Goal: Task Accomplishment & Management: Manage account settings

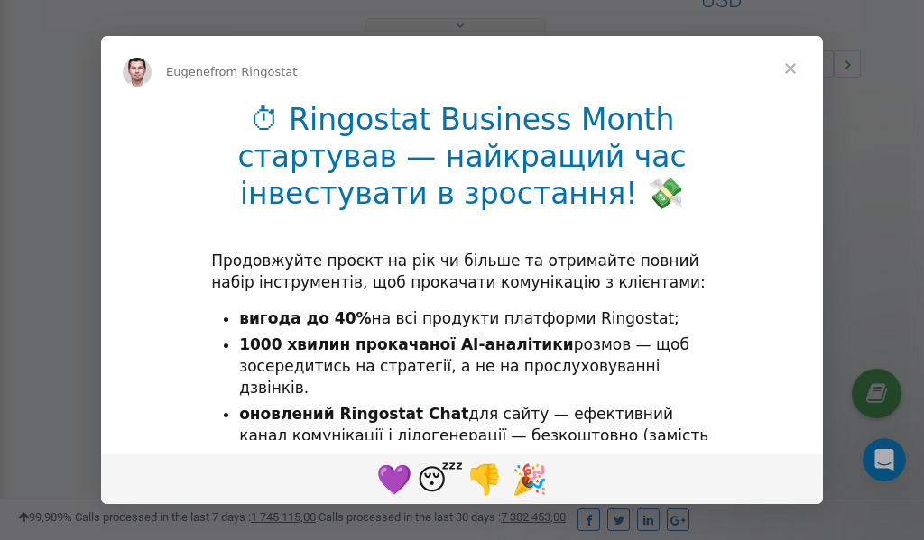
click at [790, 69] on span "Close" at bounding box center [790, 68] width 65 height 65
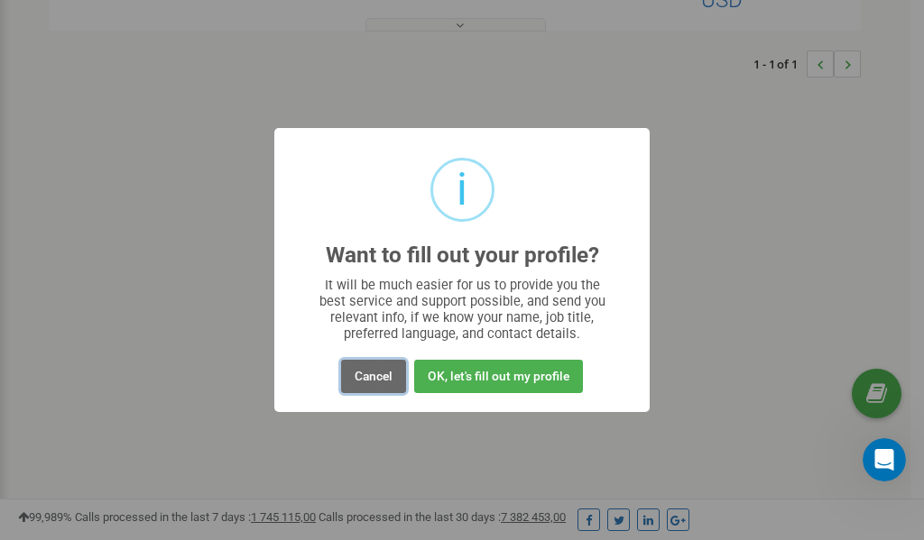
click at [371, 380] on button "Cancel" at bounding box center [373, 376] width 65 height 33
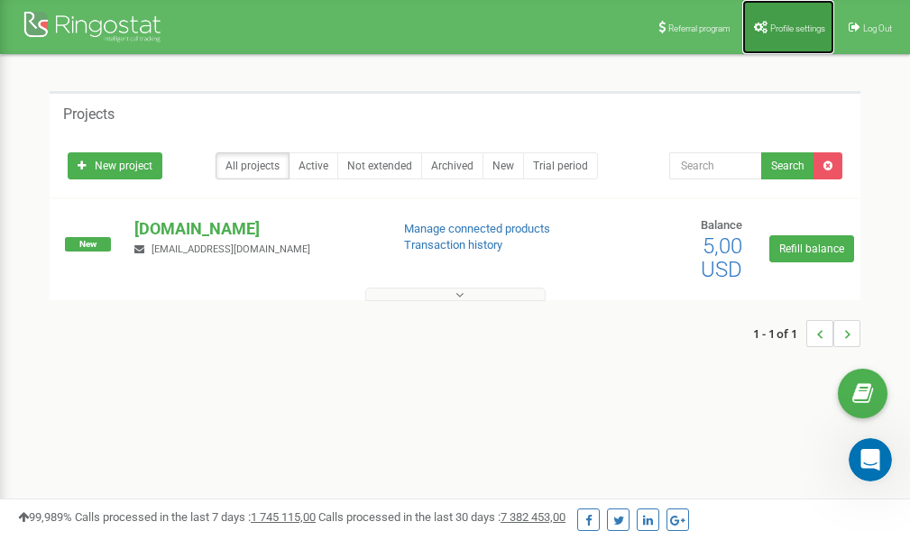
click at [788, 20] on link "Profile settings" at bounding box center [789, 27] width 92 height 54
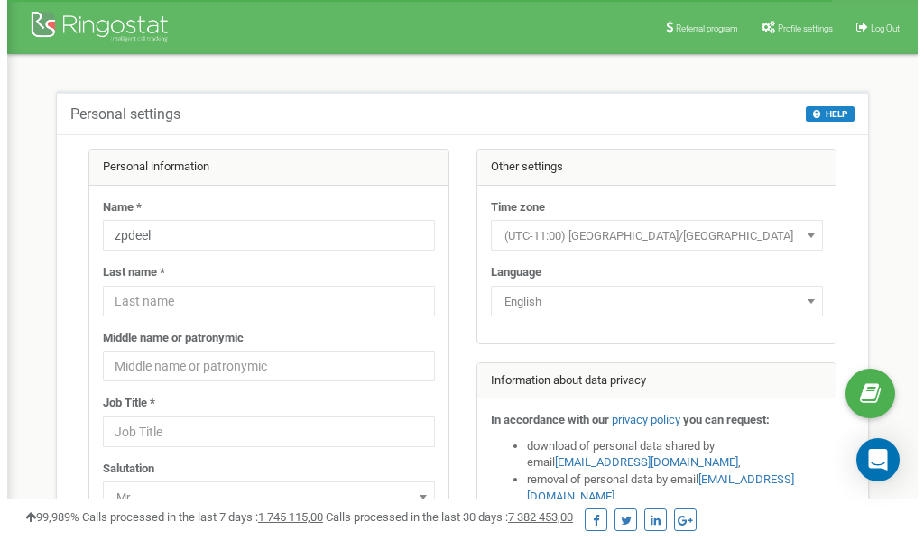
scroll to position [90, 0]
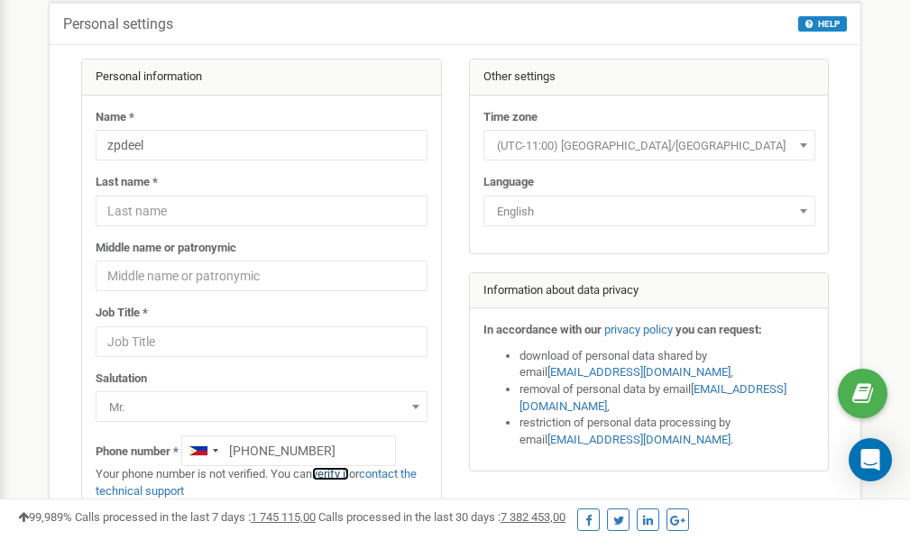
click at [341, 474] on link "verify it" at bounding box center [330, 474] width 37 height 14
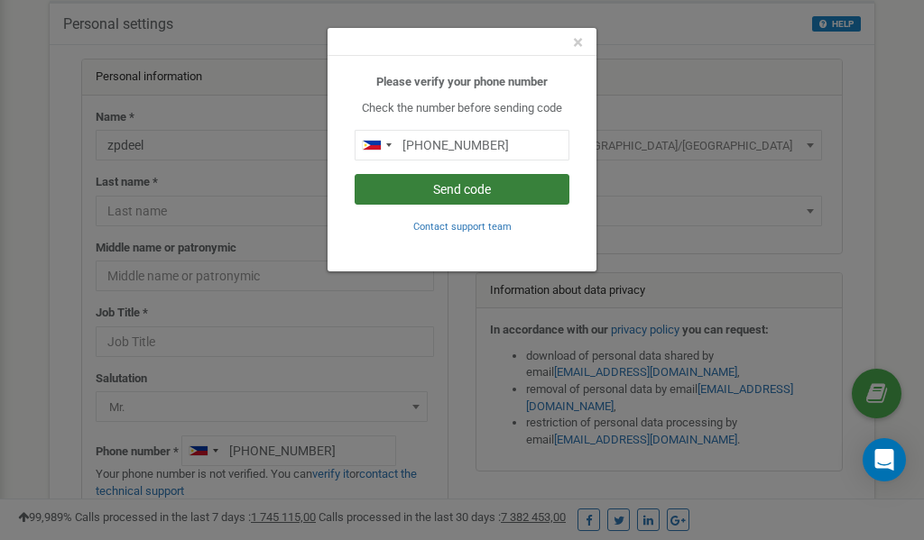
click at [455, 190] on button "Send code" at bounding box center [462, 189] width 215 height 31
